Goal: Task Accomplishment & Management: Manage account settings

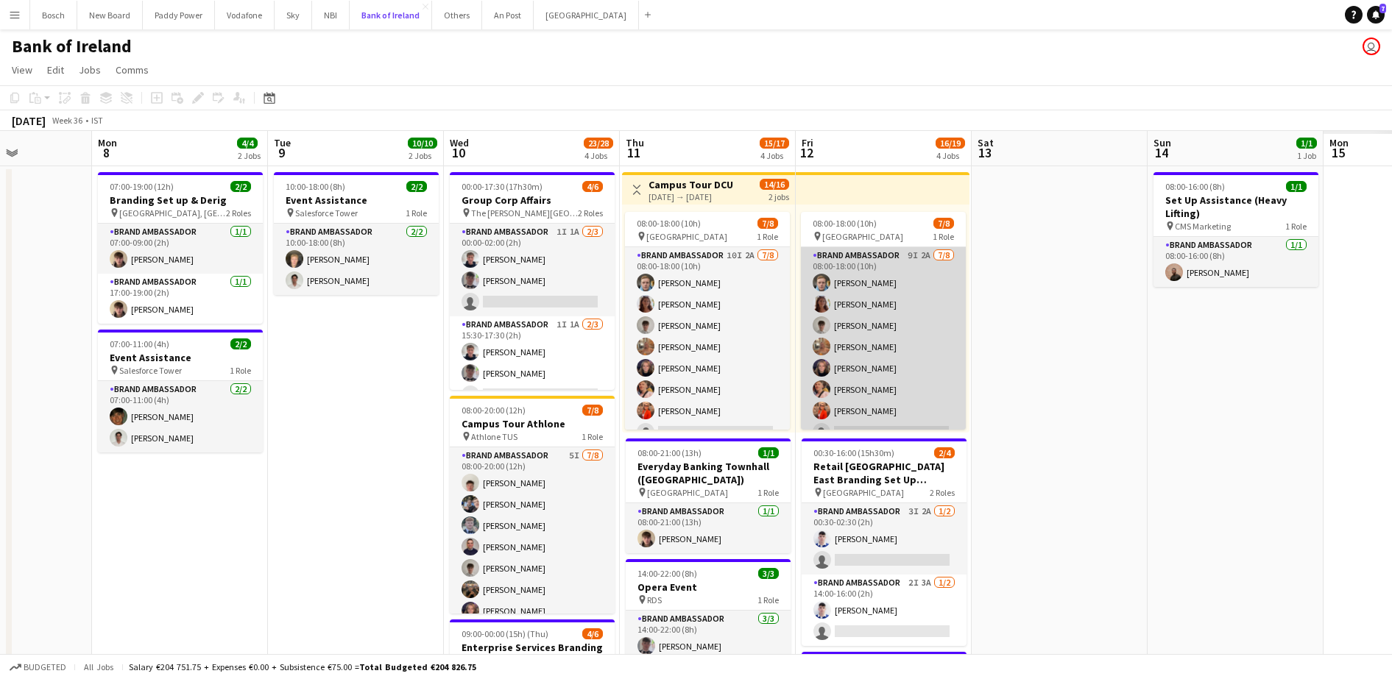
scroll to position [0, 367]
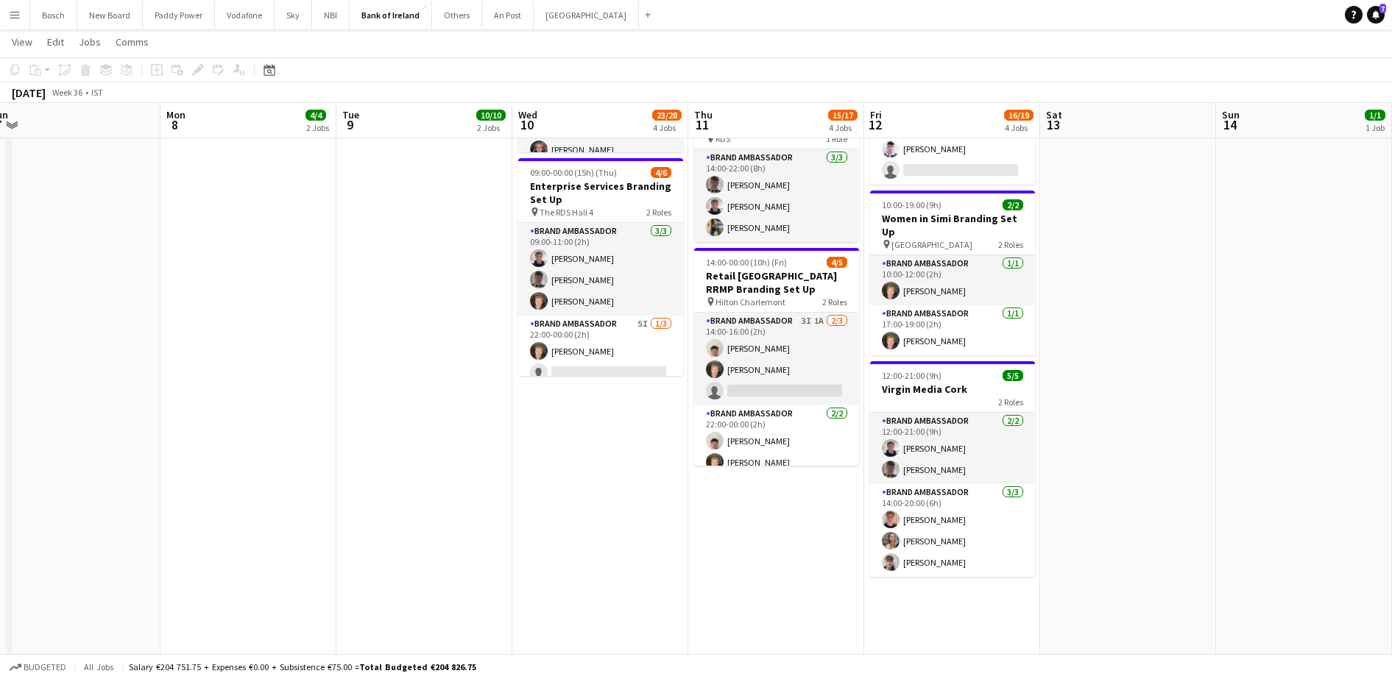
click at [679, 503] on app-date-cell "00:00-17:30 (17h30m) 4/6 Group Corp Affairs pin The Grayson Hotel 2 Roles Brand…" at bounding box center [600, 332] width 176 height 1254
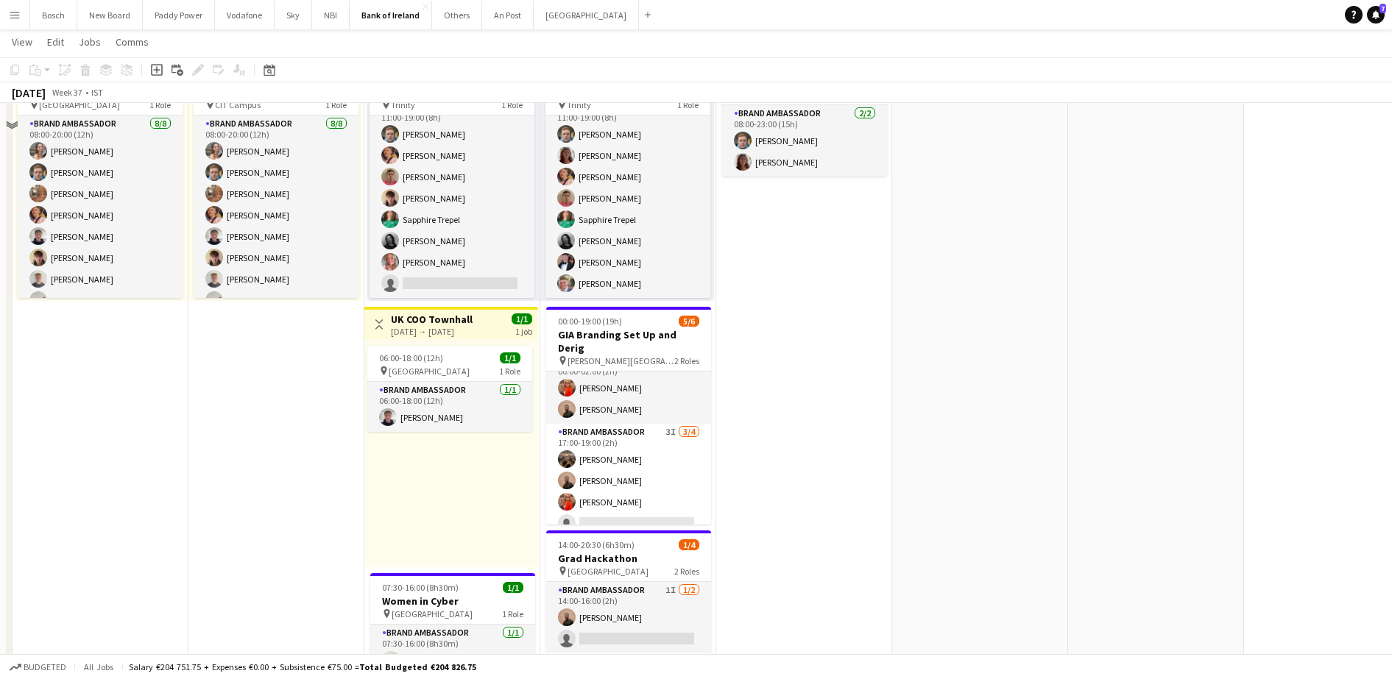
scroll to position [552, 0]
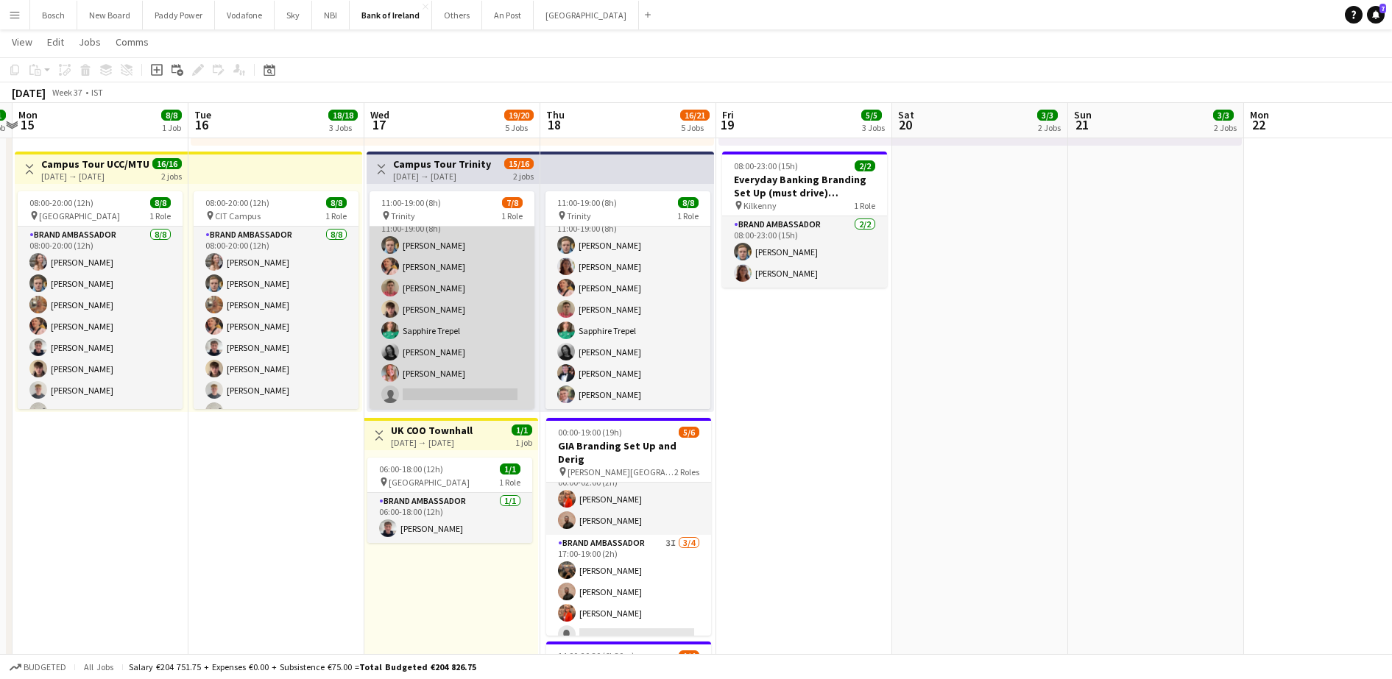
click at [438, 355] on app-card-role "Brand Ambassador 6I 7/8 11:00-19:00 (8h) Dominik Morycki Mark O’Shea Zach Baird…" at bounding box center [451, 309] width 165 height 199
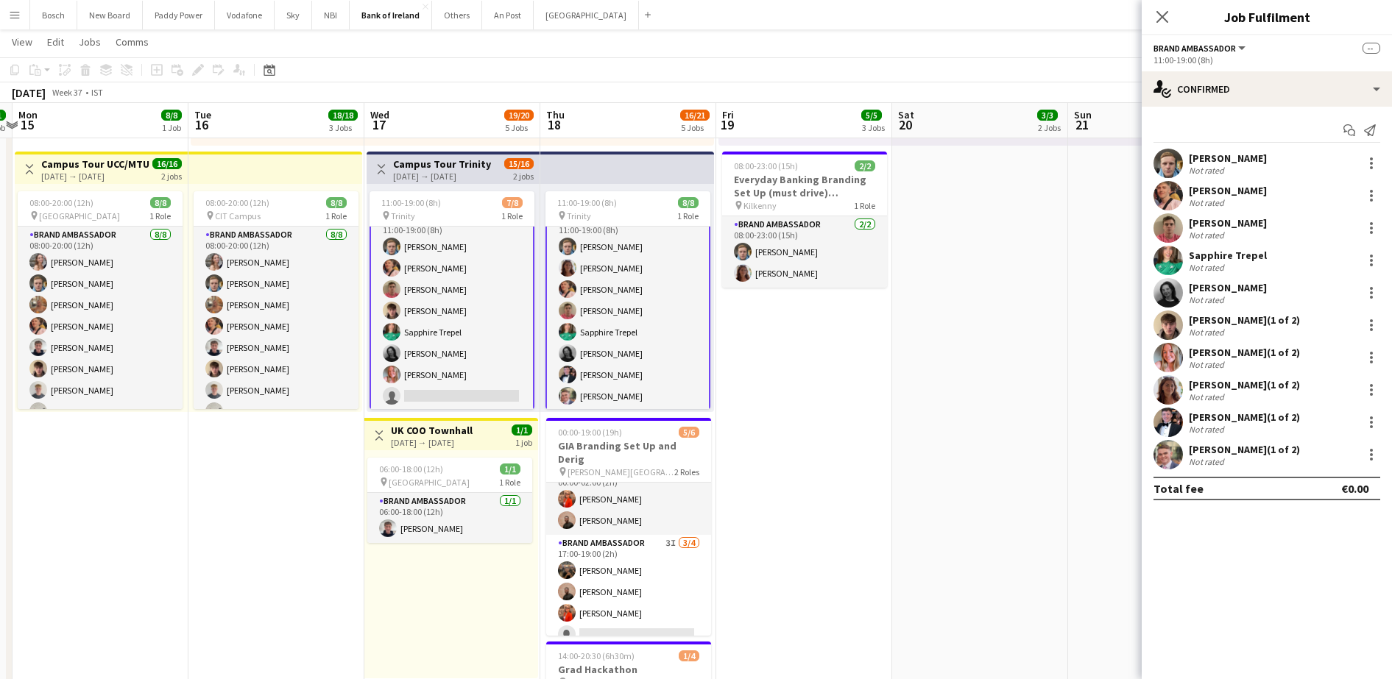
scroll to position [18, 0]
click at [438, 355] on app-card-role "Brand Ambassador 6I 7/8 11:00-19:00 (8h) Dominik Morycki Mark O’Shea Zach Baird…" at bounding box center [451, 309] width 165 height 202
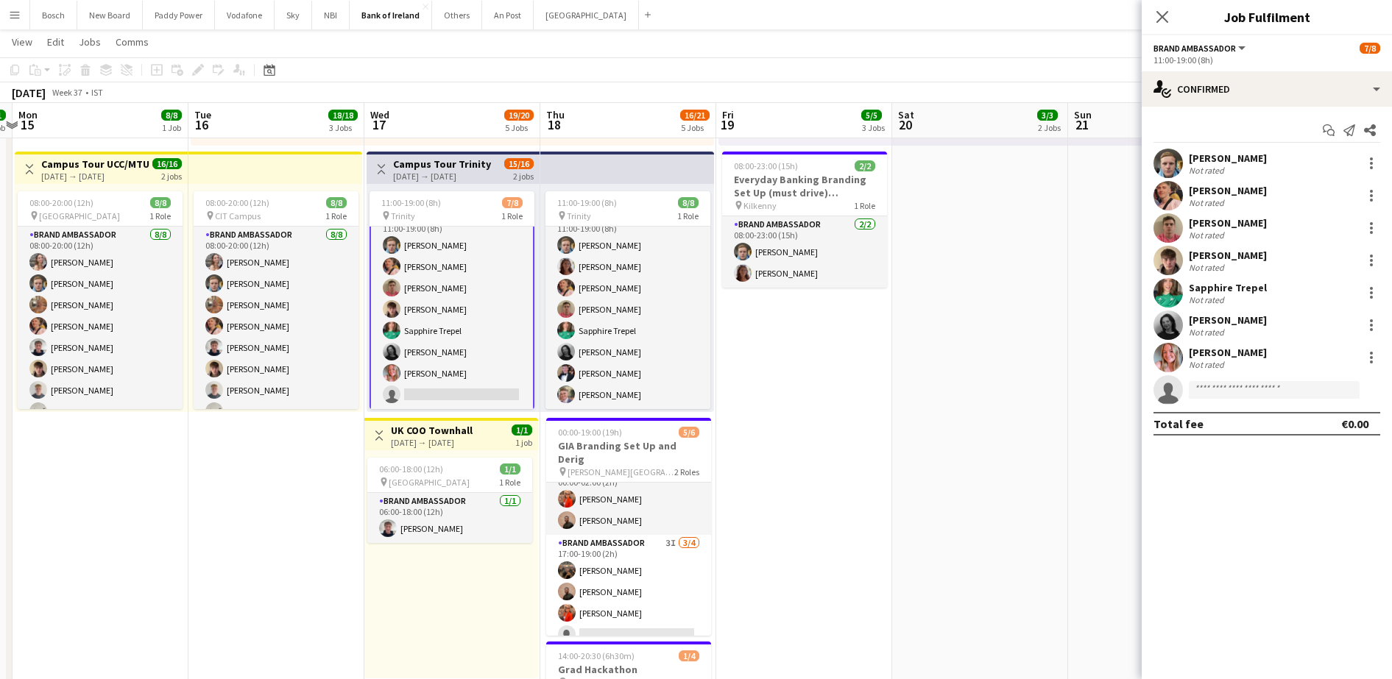
scroll to position [17, 0]
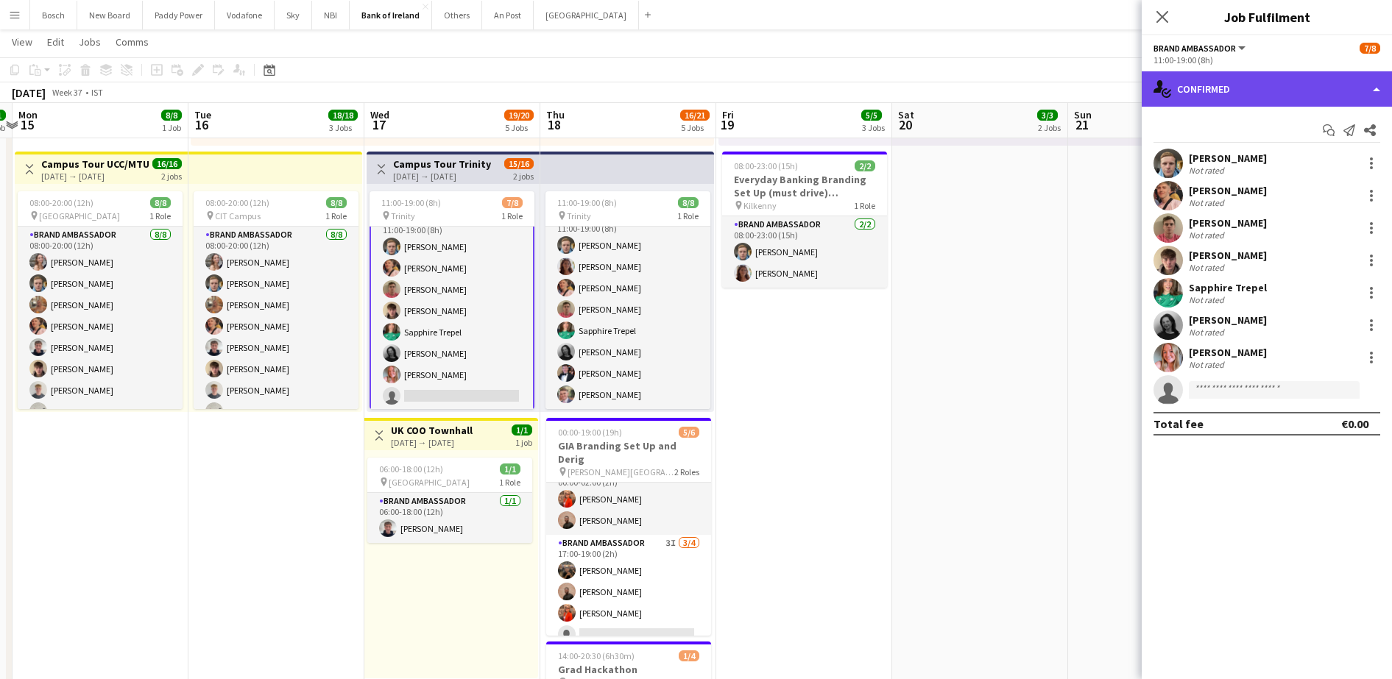
click at [1183, 82] on div "single-neutral-actions-check-2 Confirmed" at bounding box center [1267, 88] width 250 height 35
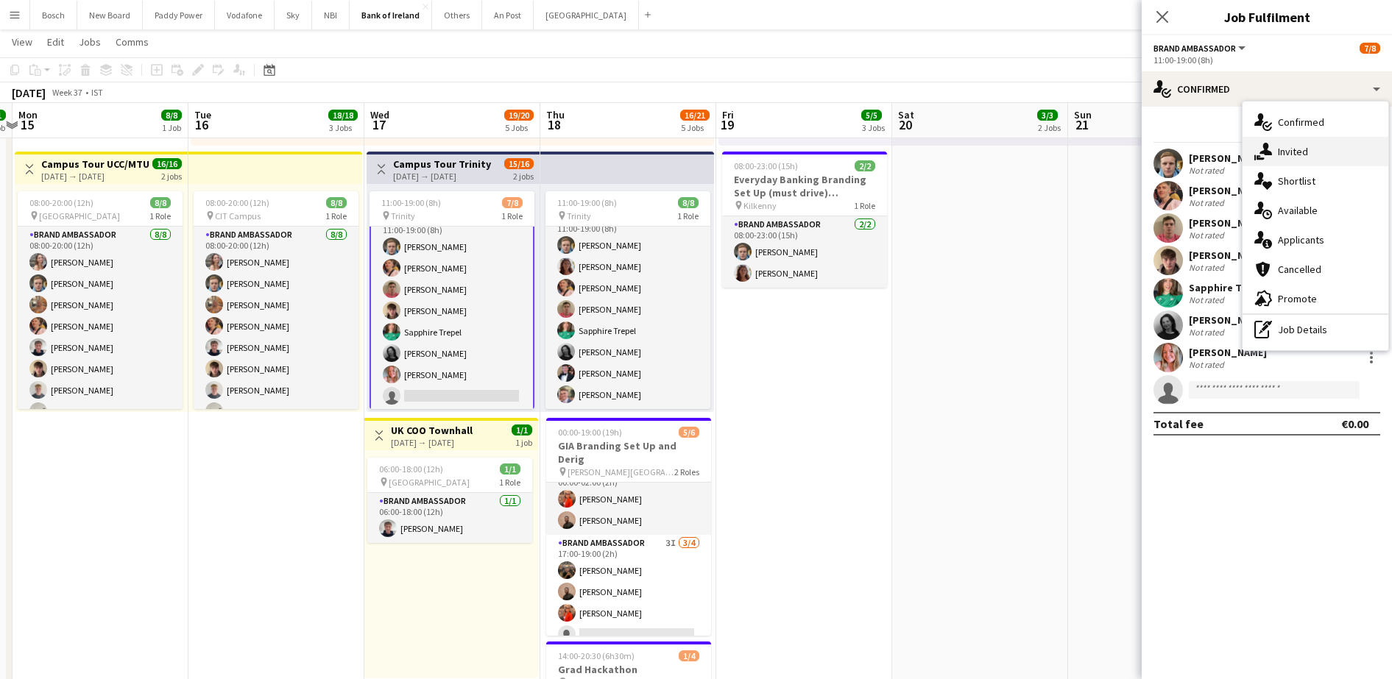
click at [1278, 144] on div "single-neutral-actions-share-1 Invited" at bounding box center [1315, 151] width 146 height 29
